Goal: Task Accomplishment & Management: Use online tool/utility

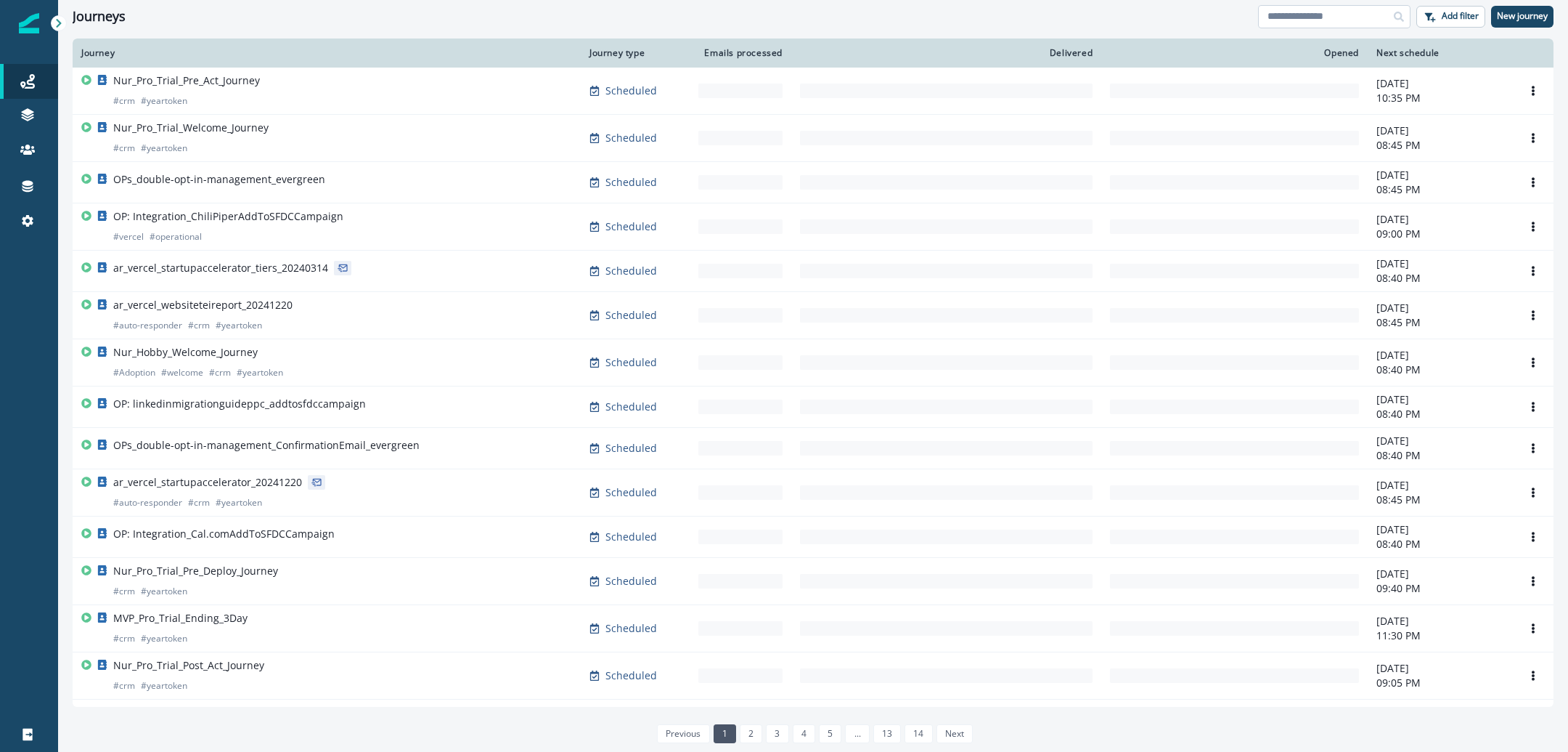
click at [1291, 24] on input at bounding box center [1334, 16] width 152 height 23
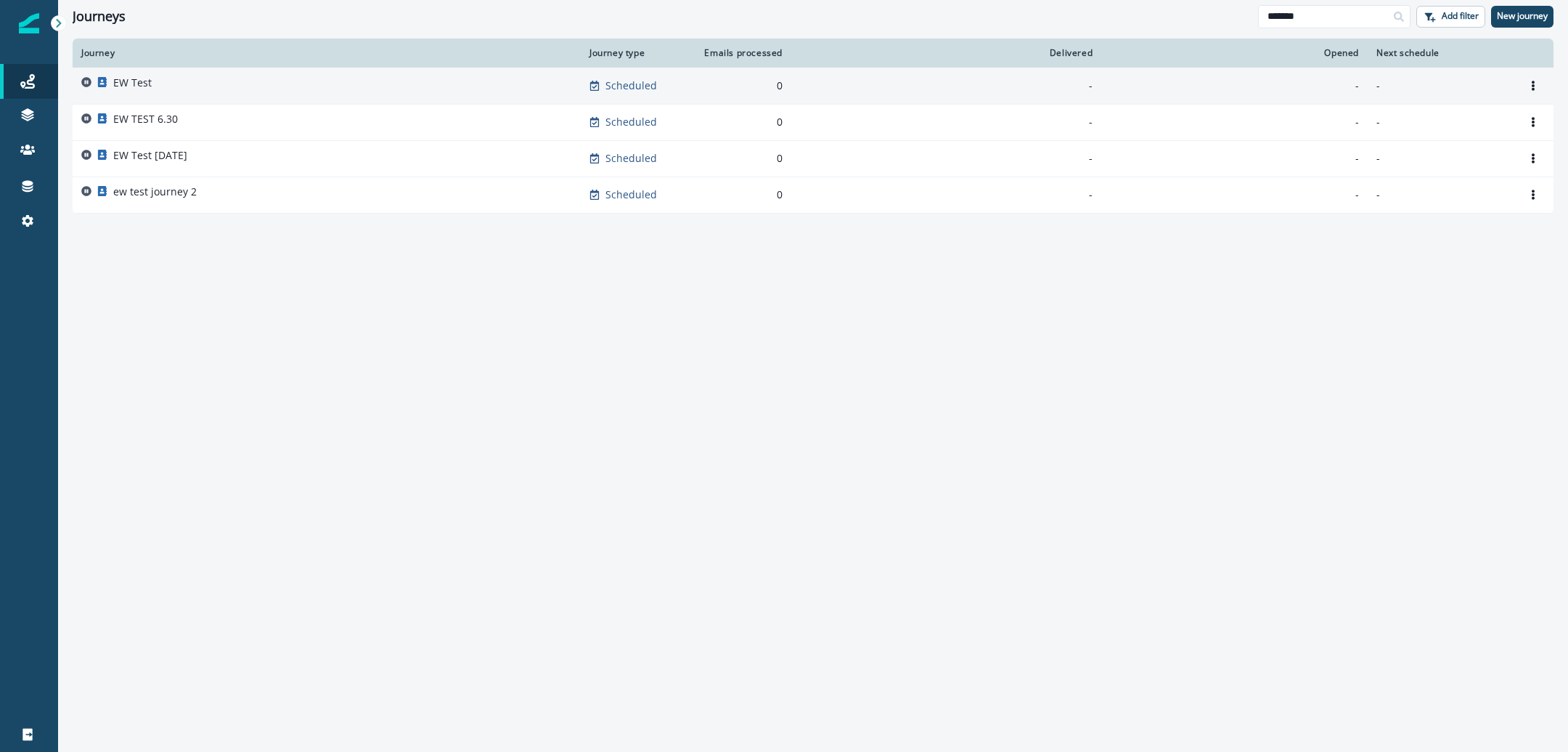
type input "*******"
click at [397, 92] on div "EW Test" at bounding box center [326, 86] width 491 height 20
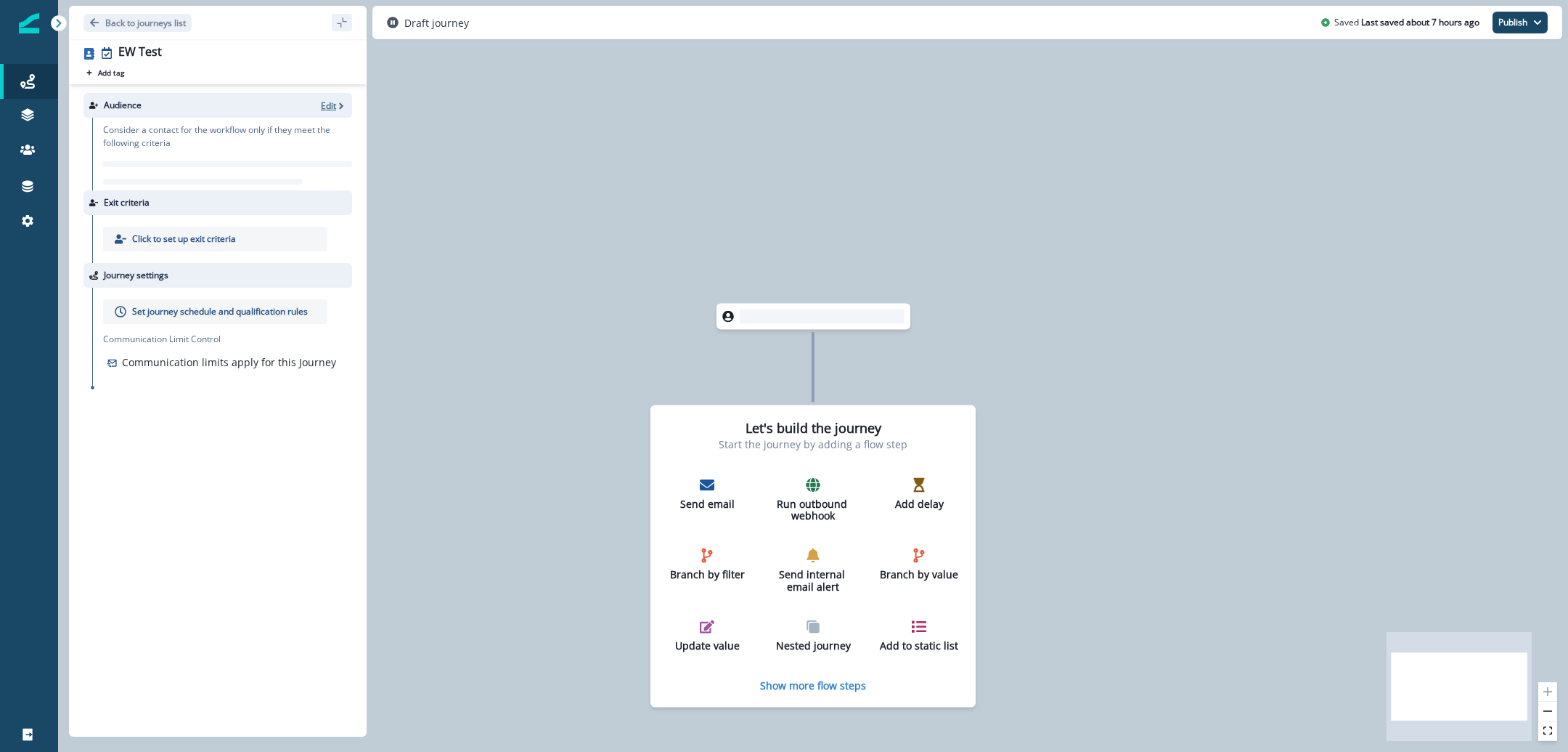
click at [329, 105] on p "Edit" at bounding box center [328, 106] width 15 height 13
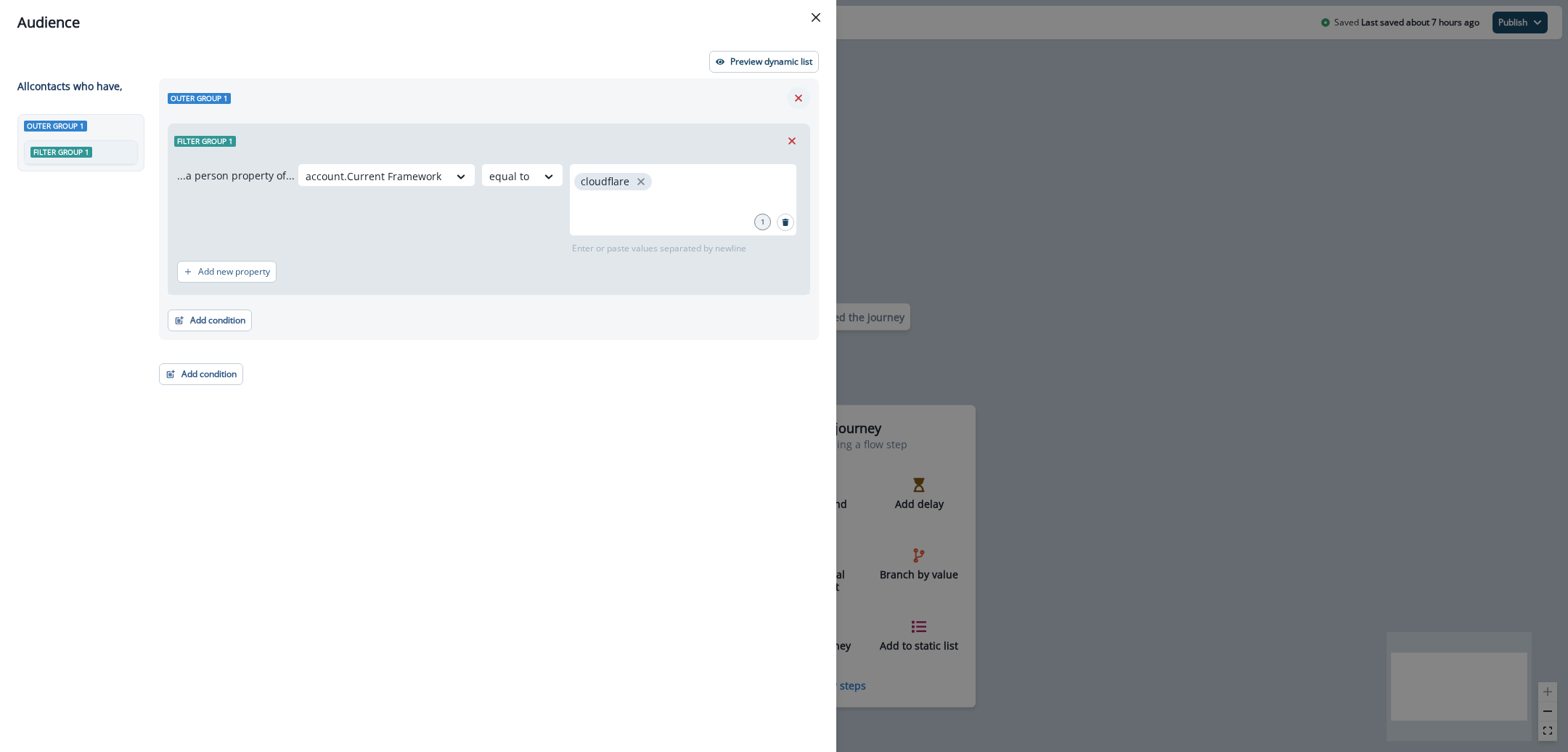
click at [793, 98] on icon "Remove" at bounding box center [798, 98] width 13 height 13
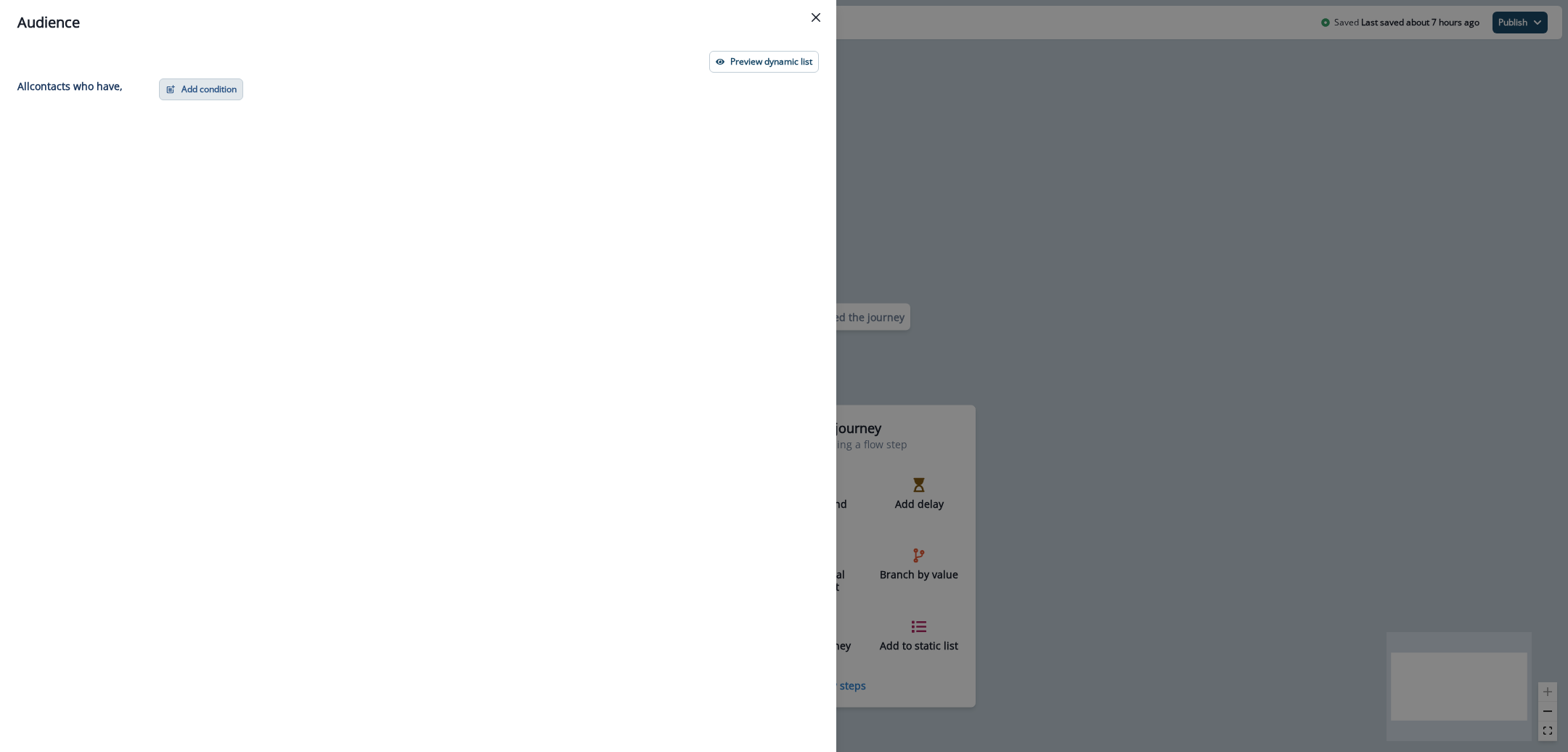
click at [231, 94] on button "Add condition" at bounding box center [201, 90] width 84 height 22
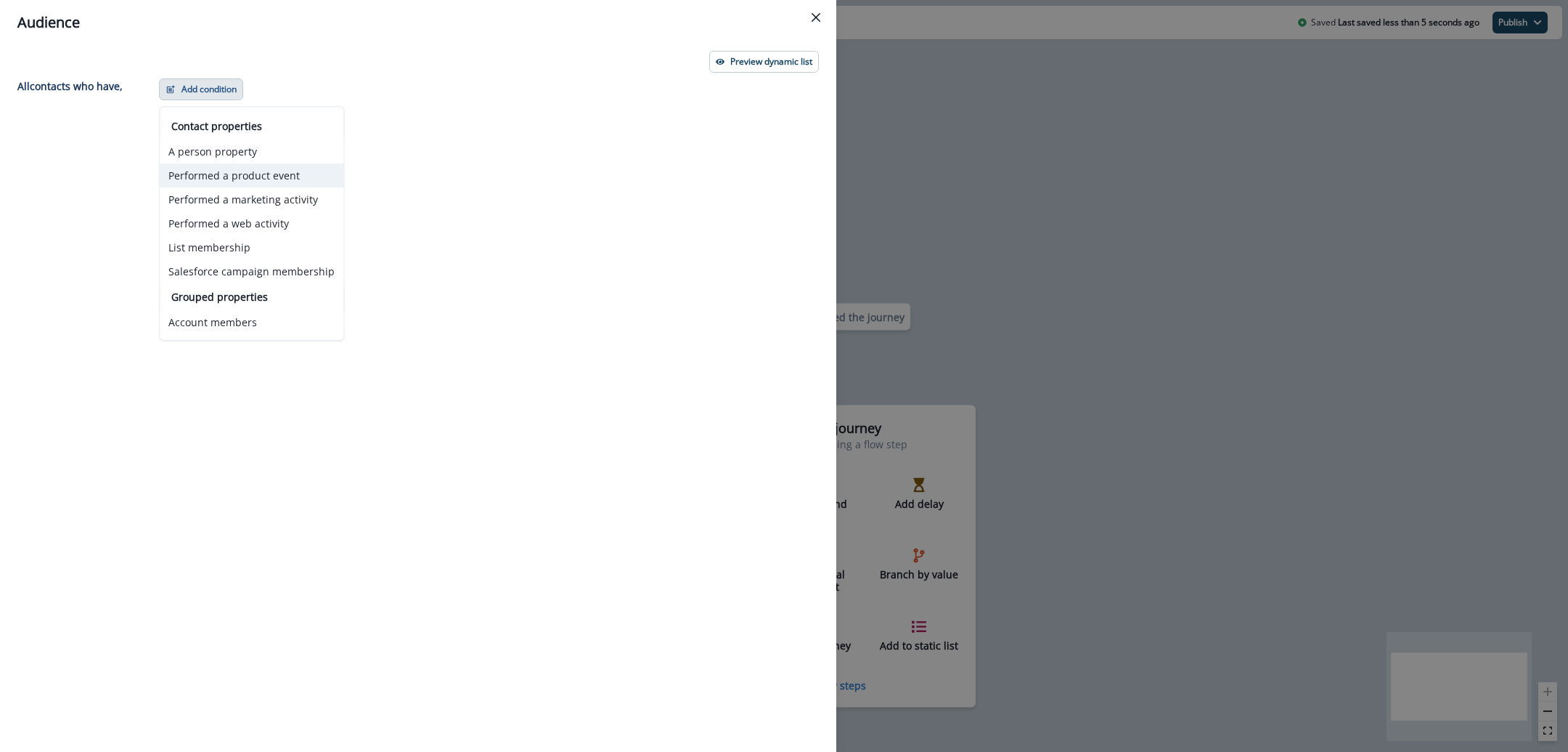
click at [258, 177] on button "Performed a product event" at bounding box center [251, 175] width 184 height 24
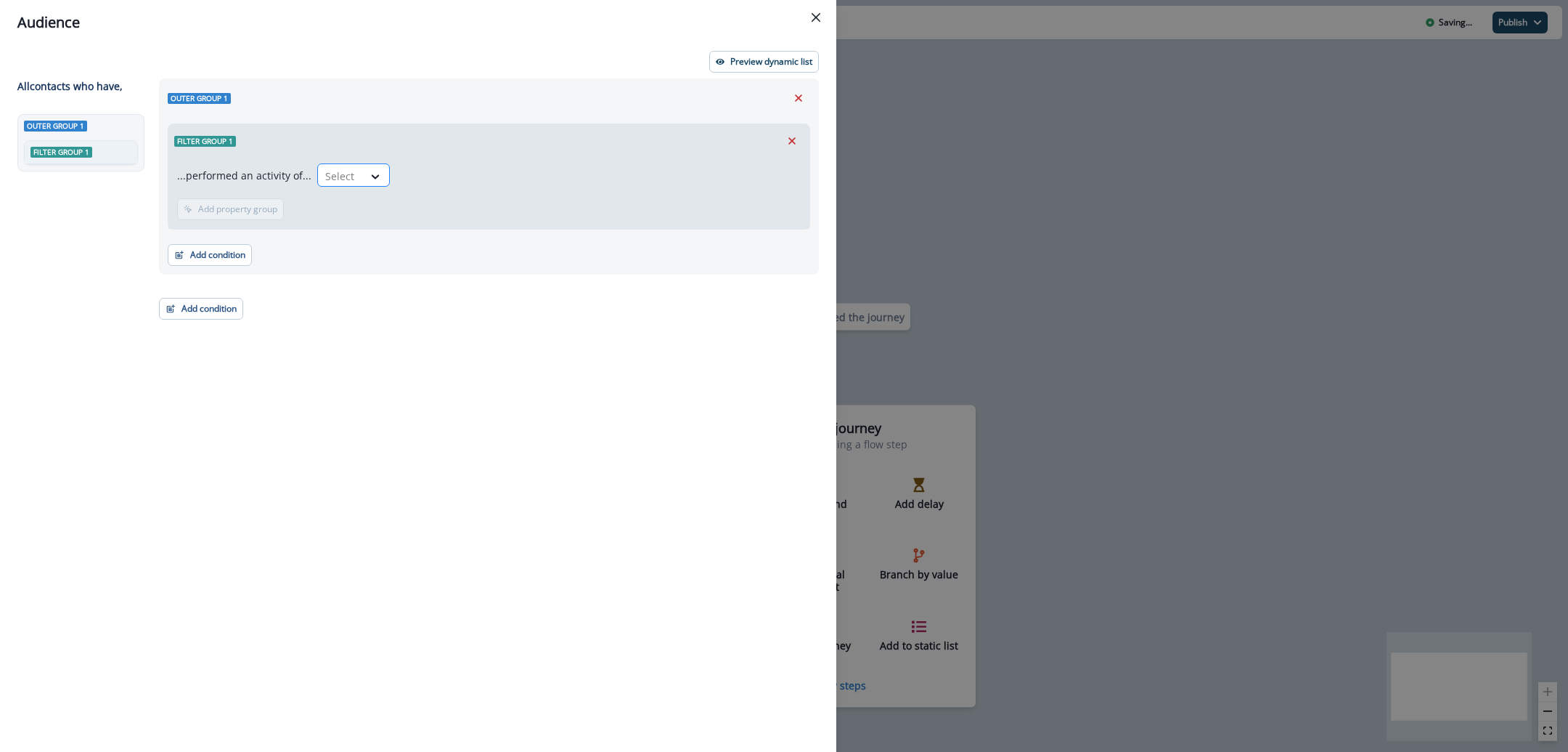
click at [355, 178] on div "Select" at bounding box center [340, 176] width 45 height 24
click at [344, 174] on div at bounding box center [340, 176] width 31 height 18
click at [371, 183] on div at bounding box center [376, 176] width 26 height 24
click at [371, 171] on icon at bounding box center [375, 177] width 13 height 14
click at [793, 136] on icon "Remove" at bounding box center [792, 140] width 13 height 13
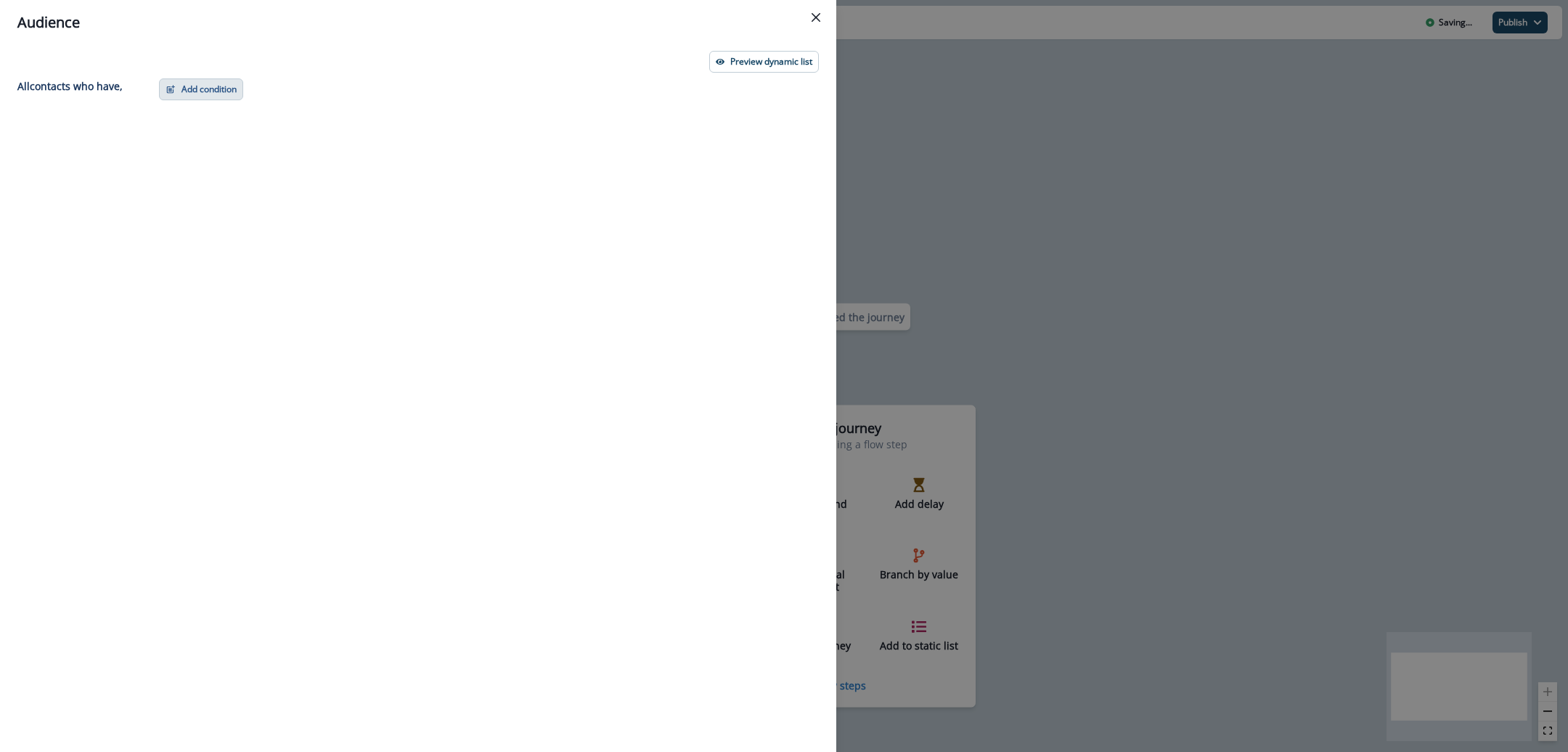
click at [208, 88] on button "Add condition" at bounding box center [201, 90] width 84 height 22
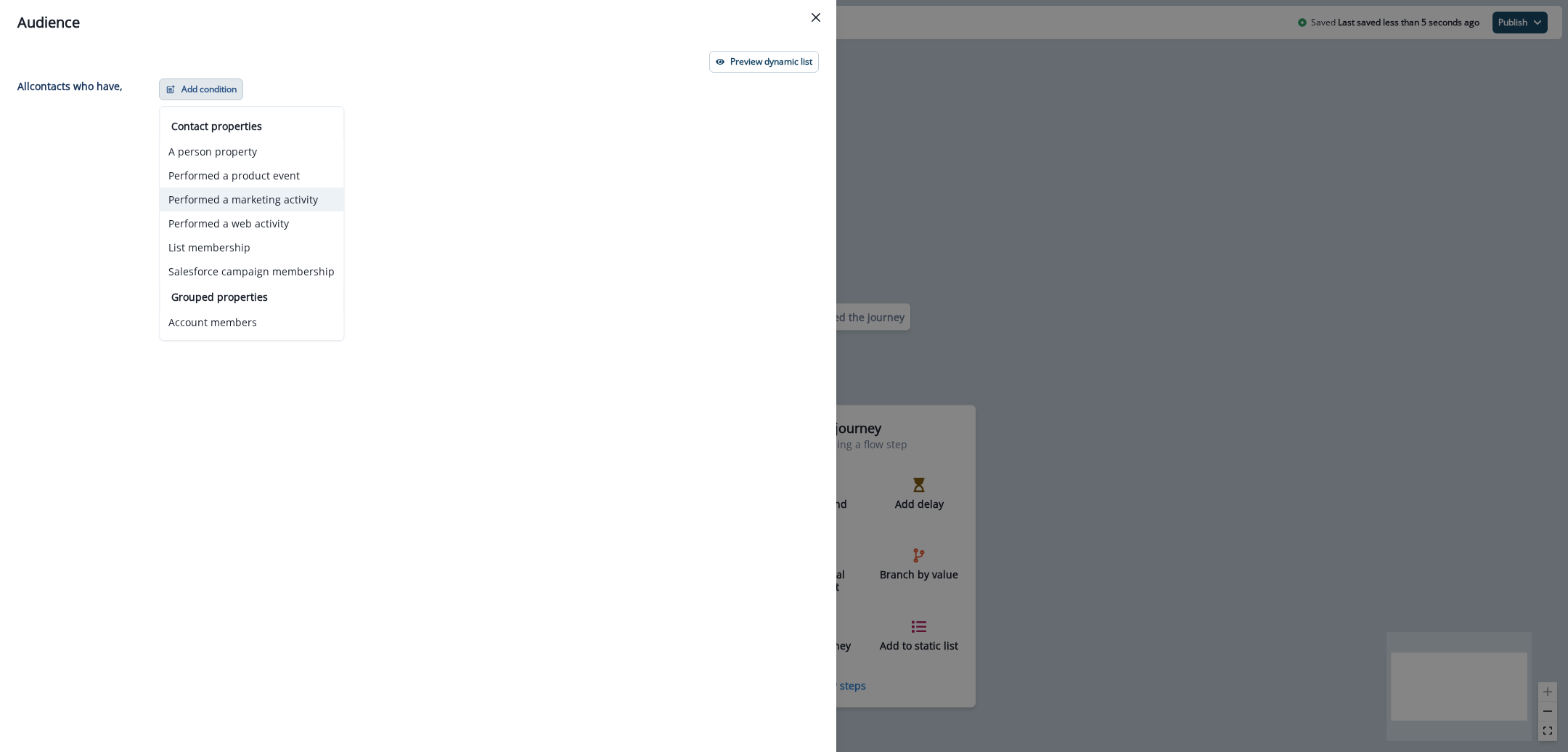
click at [276, 192] on button "Performed a marketing activity" at bounding box center [251, 199] width 184 height 24
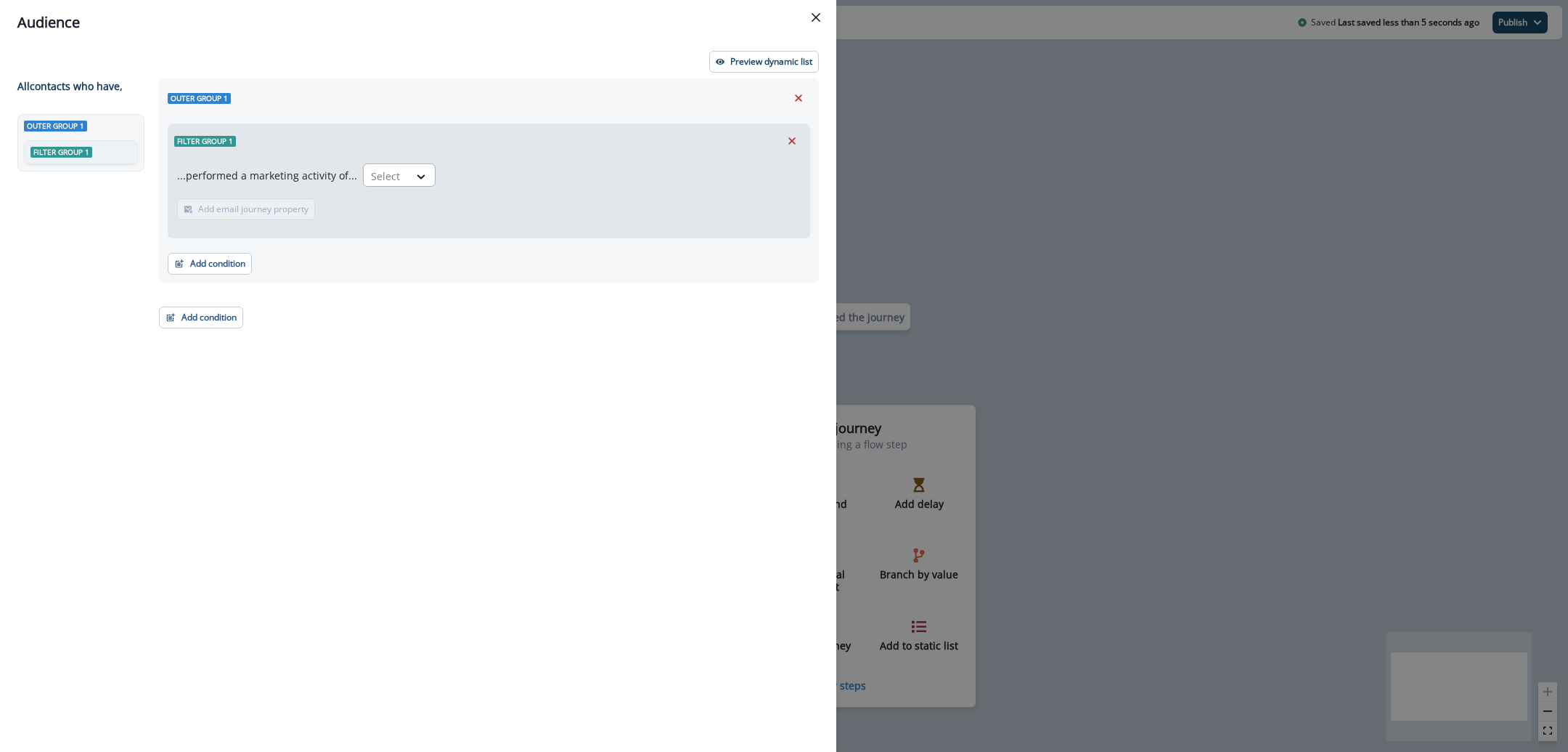
click at [364, 176] on div "Select" at bounding box center [386, 176] width 45 height 24
click at [395, 104] on div "Outer group 1" at bounding box center [489, 99] width 642 height 22
click at [797, 131] on button "Remove" at bounding box center [792, 141] width 23 height 22
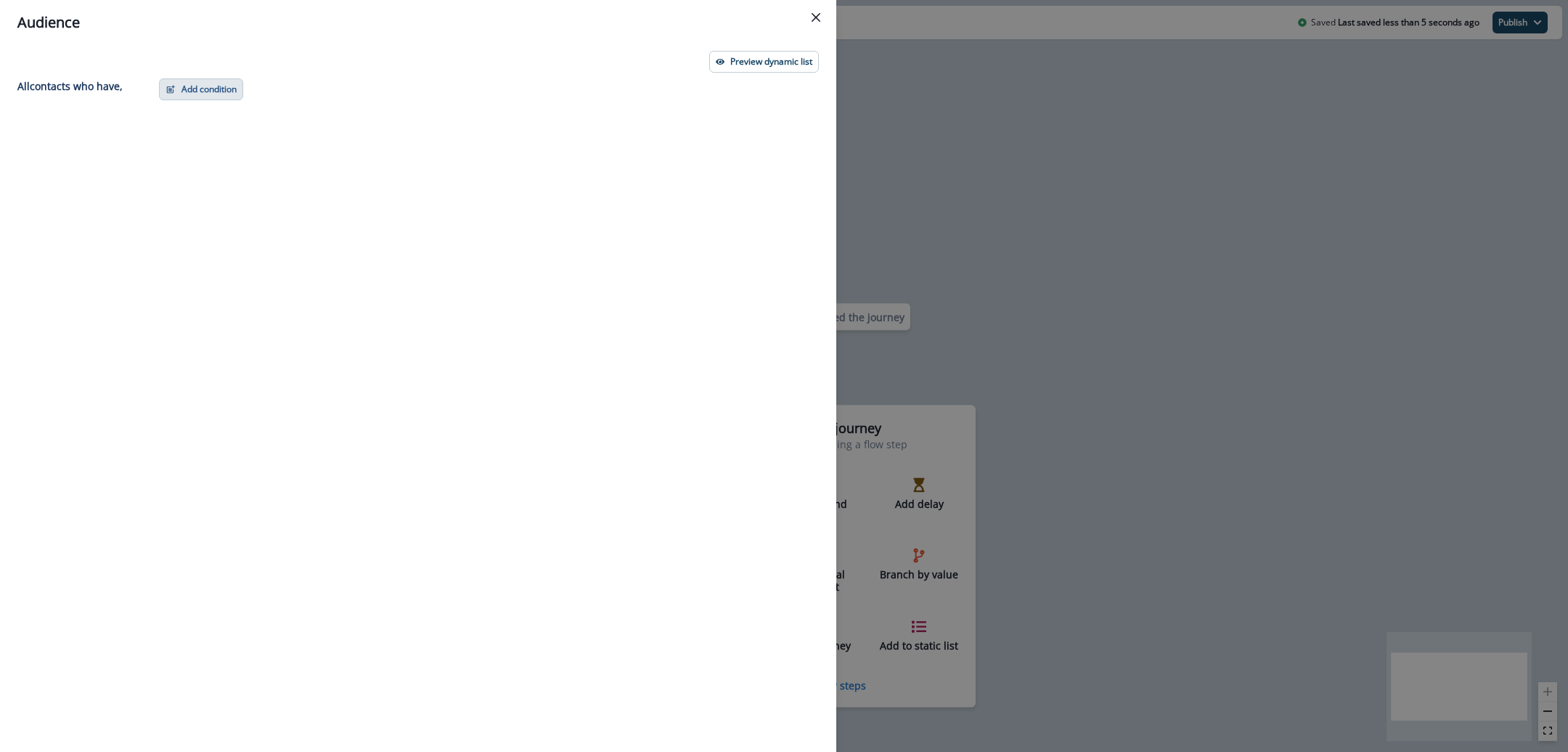
click at [188, 87] on button "Add condition" at bounding box center [201, 90] width 84 height 22
